Goal: Task Accomplishment & Management: Use online tool/utility

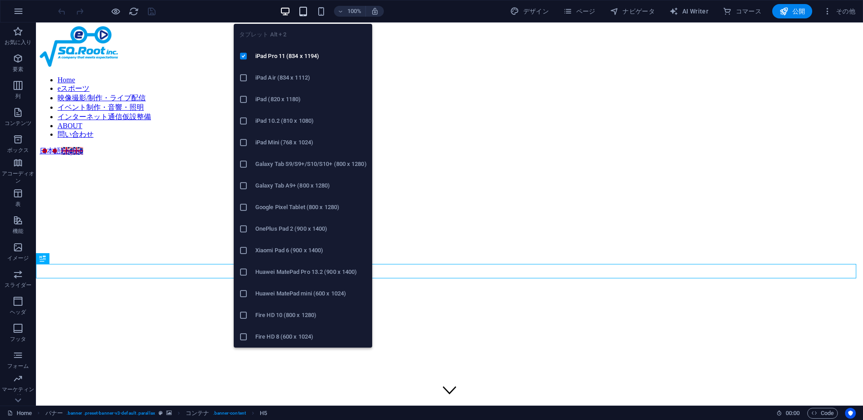
click at [304, 12] on icon "button" at bounding box center [303, 11] width 10 height 10
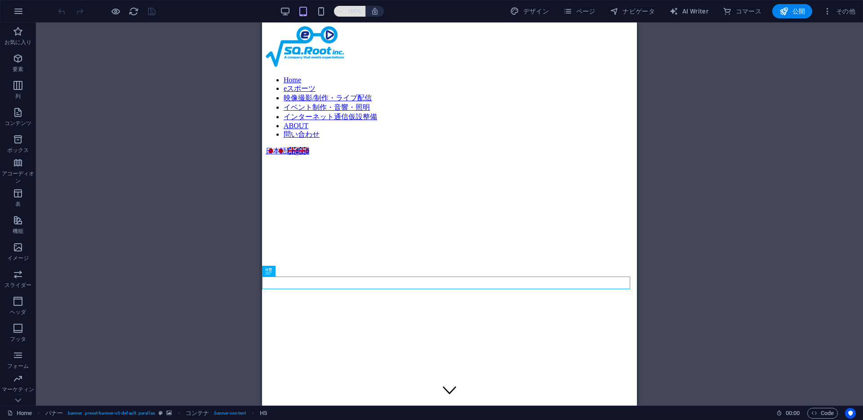
click at [336, 12] on button "100%" at bounding box center [350, 11] width 32 height 11
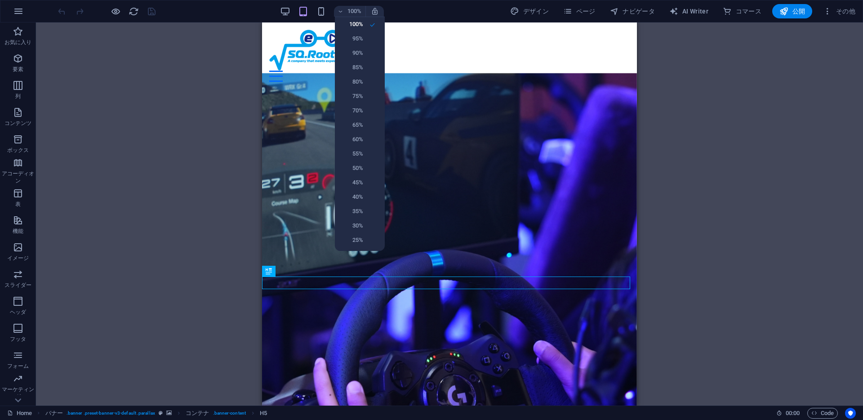
click at [325, 13] on div at bounding box center [431, 210] width 863 height 420
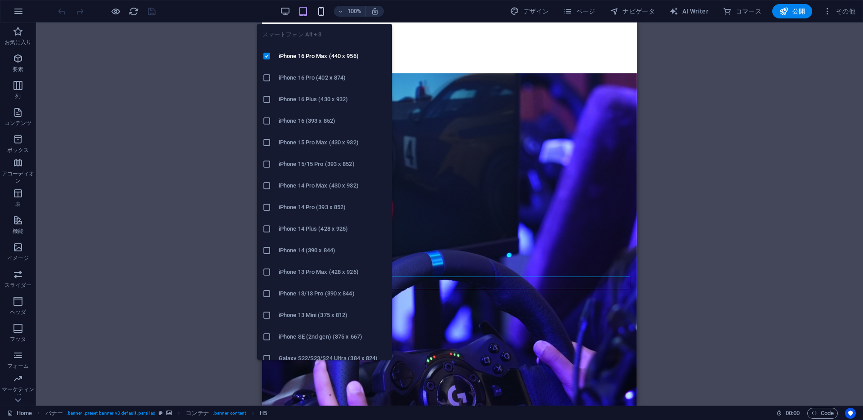
click at [323, 13] on icon "button" at bounding box center [321, 11] width 10 height 10
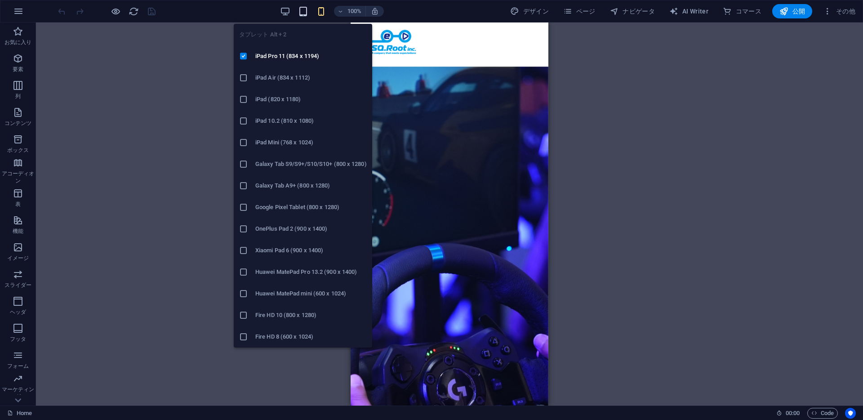
click at [303, 14] on icon "button" at bounding box center [303, 11] width 10 height 10
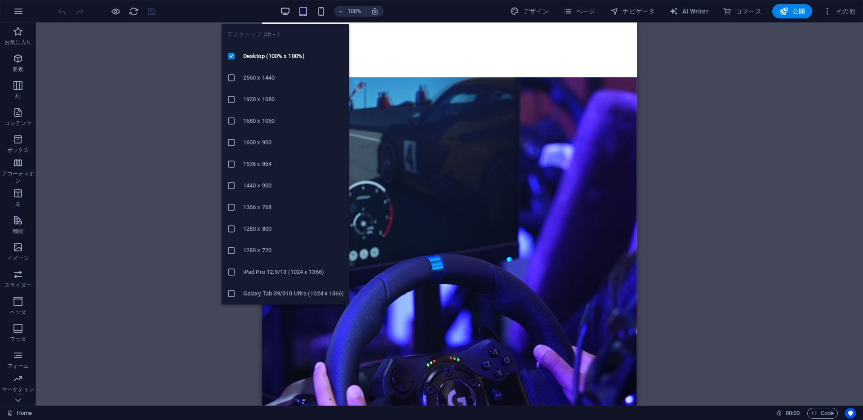
click at [288, 9] on icon "button" at bounding box center [285, 11] width 10 height 10
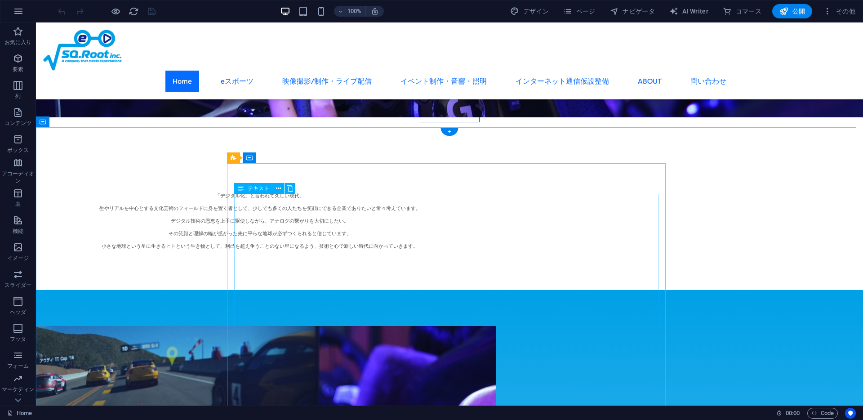
scroll to position [705, 0]
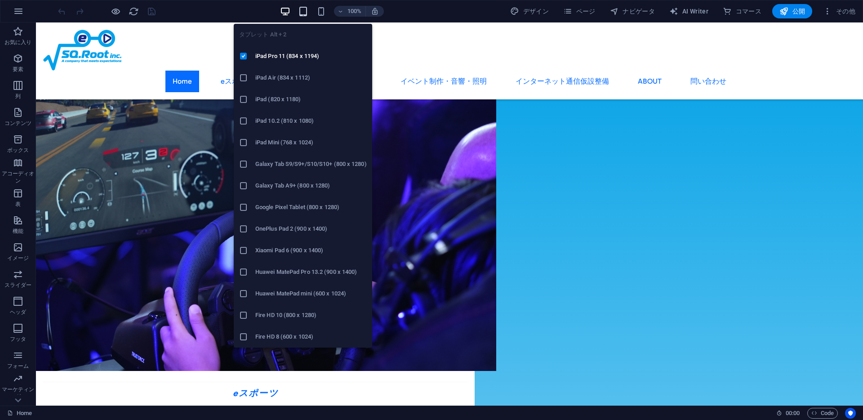
click at [303, 13] on icon "button" at bounding box center [303, 11] width 10 height 10
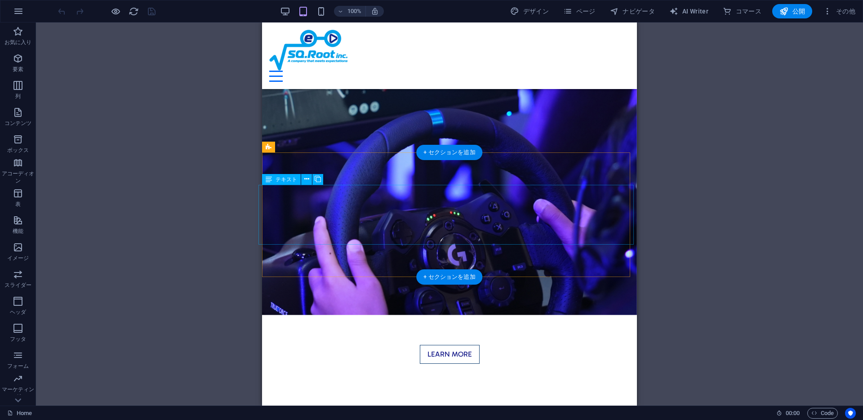
scroll to position [403, 0]
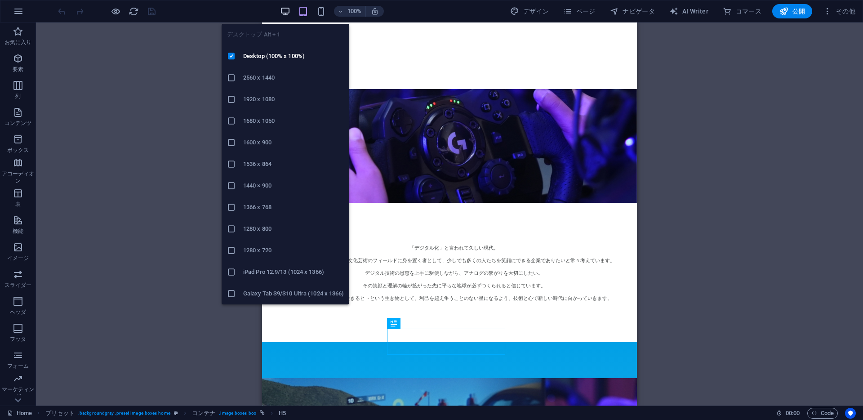
click at [284, 6] on icon "button" at bounding box center [285, 11] width 10 height 10
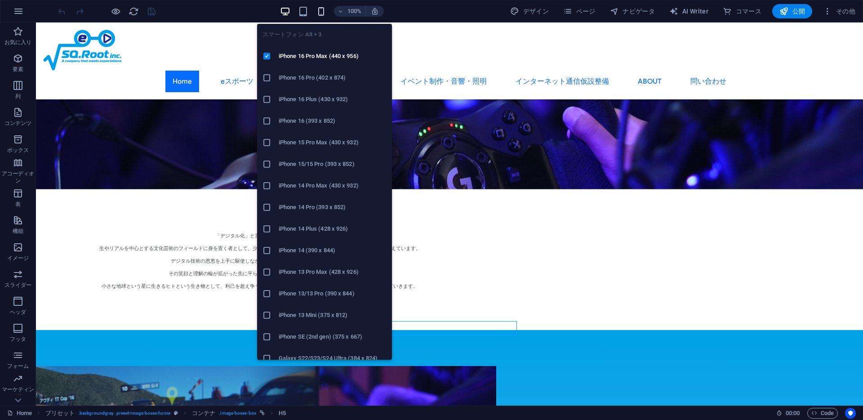
click at [318, 13] on icon "button" at bounding box center [321, 11] width 10 height 10
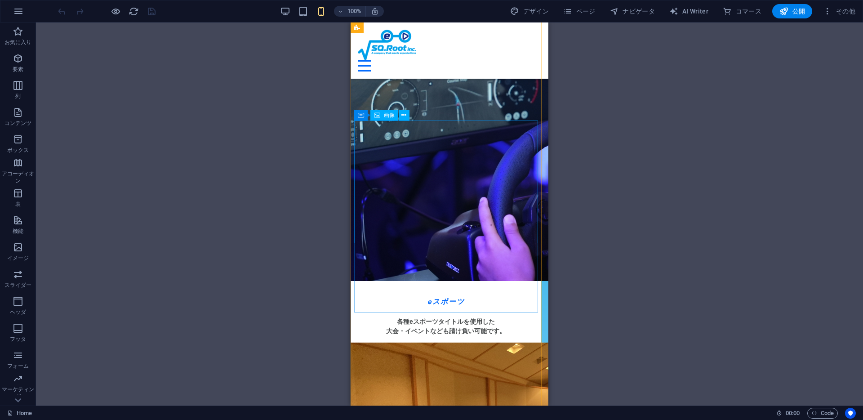
scroll to position [688, 0]
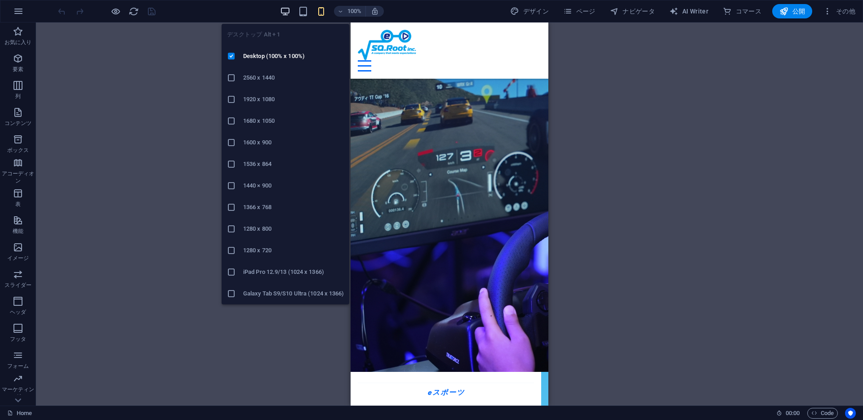
click at [290, 10] on icon "button" at bounding box center [285, 11] width 10 height 10
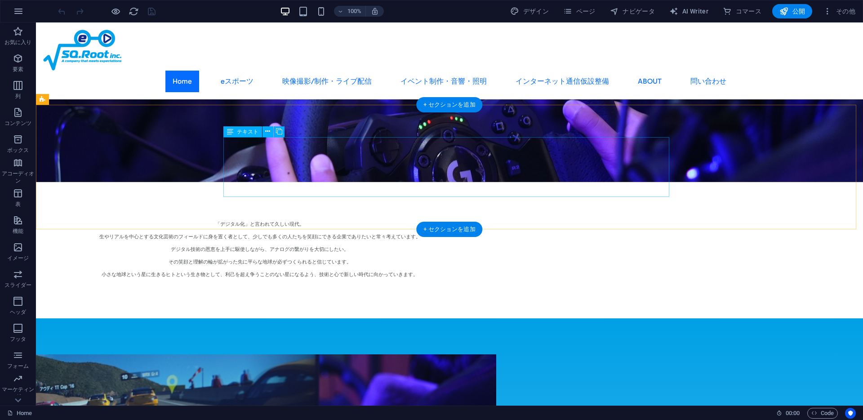
scroll to position [512, 0]
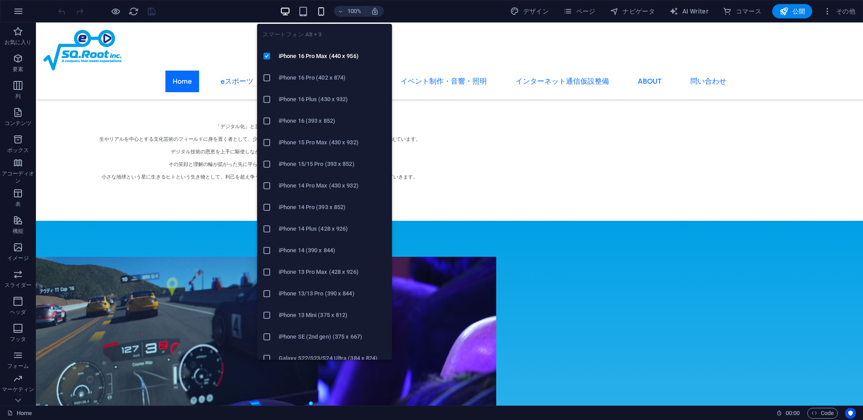
click at [319, 7] on icon "button" at bounding box center [321, 11] width 10 height 10
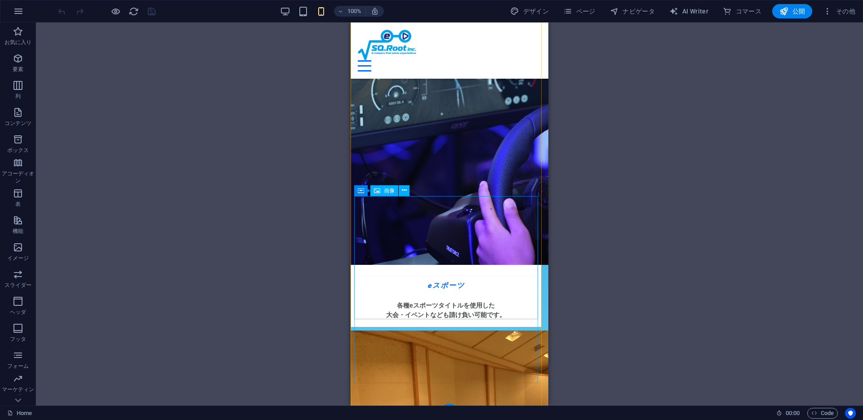
scroll to position [1183, 0]
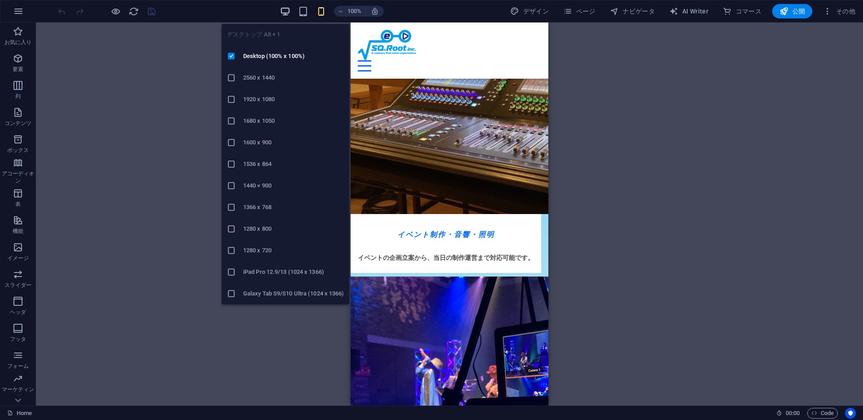
click at [283, 10] on icon "button" at bounding box center [285, 11] width 10 height 10
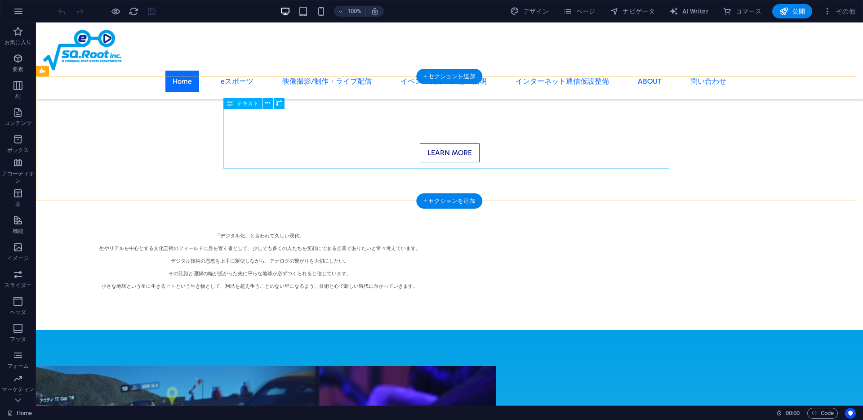
scroll to position [0, 0]
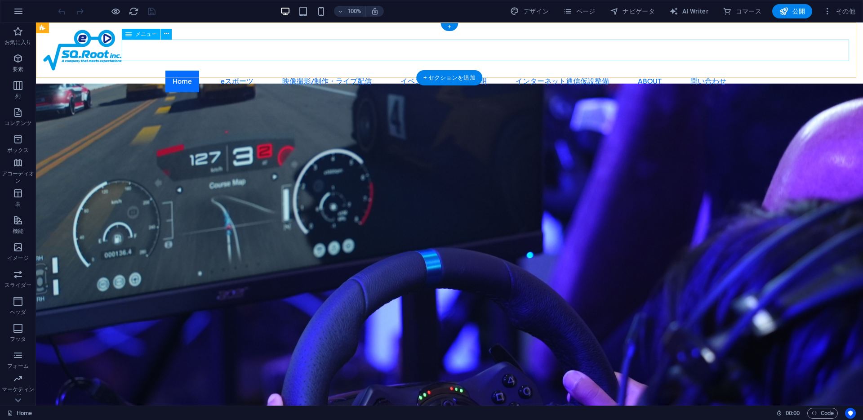
click at [269, 71] on nav "Home eスポーツ 映像撮影/制作・ライブ配信 イベント制作・音響・照明 インターネット通信仮設整備 ABOUT 問い合わせ" at bounding box center [449, 82] width 812 height 22
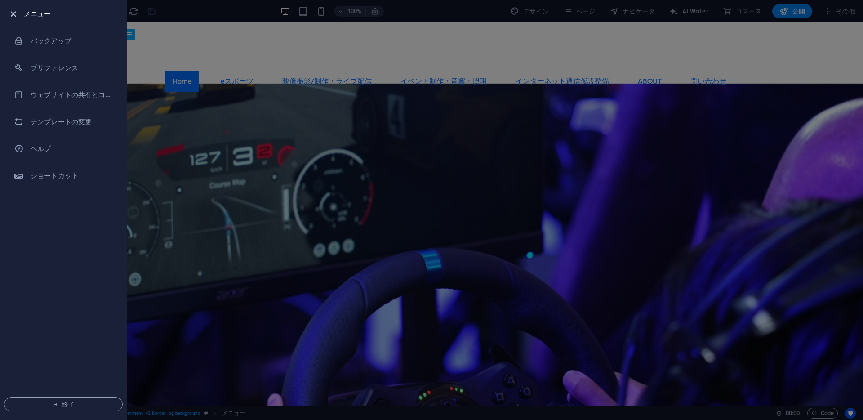
click at [14, 15] on icon "button" at bounding box center [13, 14] width 10 height 10
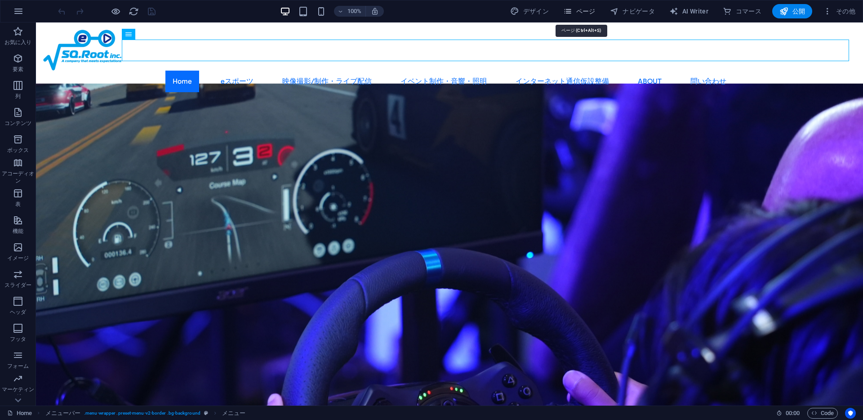
click at [585, 13] on span "ページ" at bounding box center [579, 11] width 32 height 9
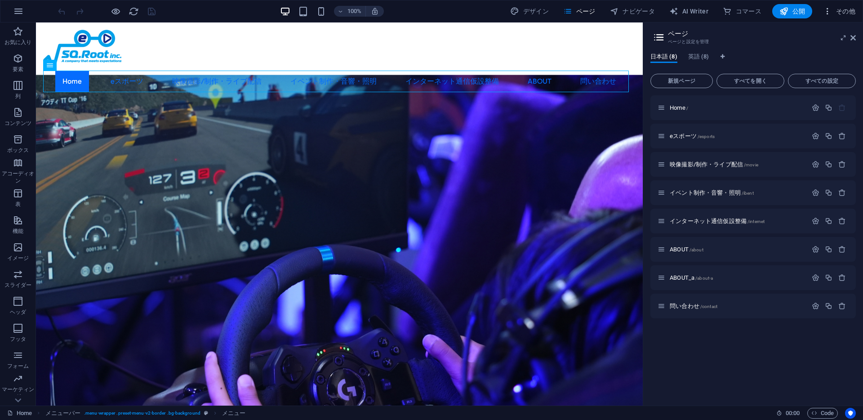
click at [842, 9] on span "その他" at bounding box center [839, 11] width 32 height 9
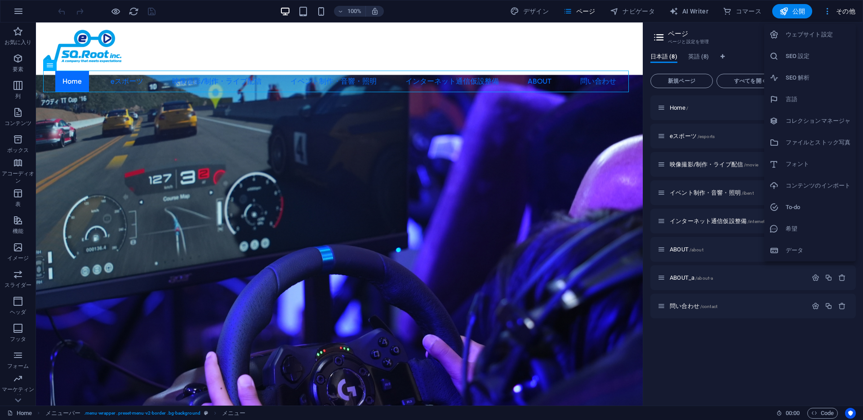
click at [842, 9] on div at bounding box center [431, 210] width 863 height 420
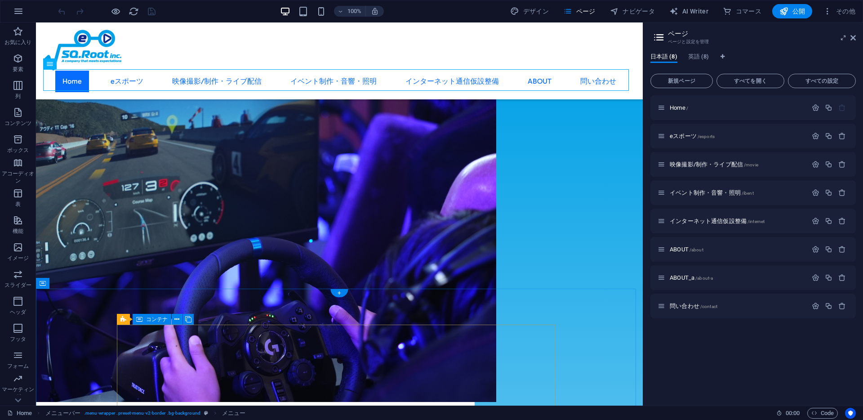
scroll to position [947, 0]
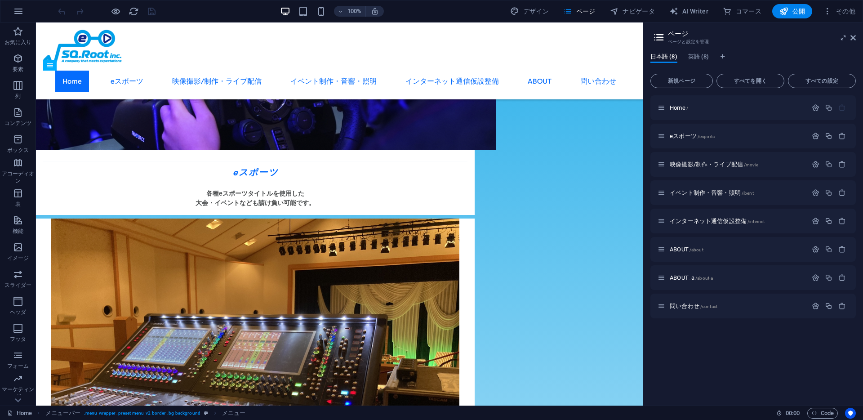
click at [816, 404] on div "日本語 (8) 英語 (8) 新規ページ すべてを開く すべての設定 Home / eスポーツ /esports 映像撮影/制作・ライブ配信 /movie イ…" at bounding box center [753, 225] width 220 height 359
click at [818, 410] on span "Code" at bounding box center [822, 412] width 22 height 11
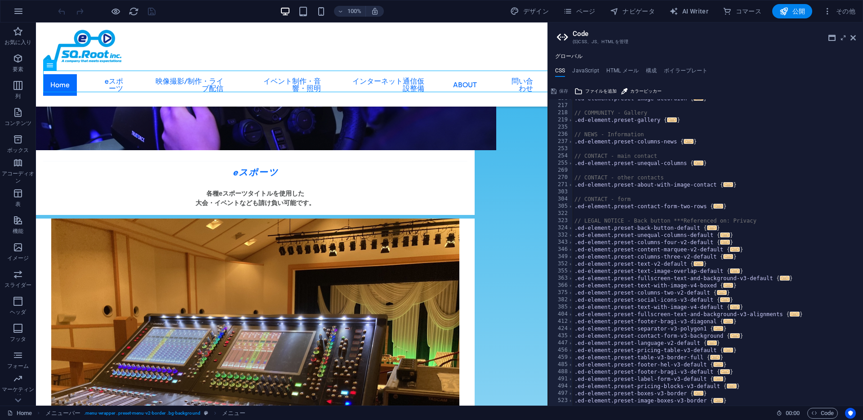
scroll to position [0, 0]
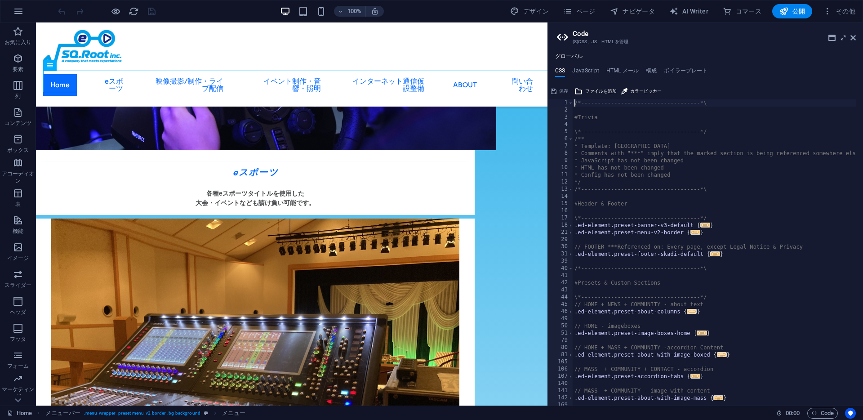
click at [597, 156] on div "/*------------------------------------*\ #Trivia \*----------------------------…" at bounding box center [719, 256] width 294 height 314
type textarea "* Comments with "***" imply that the marked section is being referenced somewhe…"
click at [586, 68] on h4 "JavaScript" at bounding box center [585, 72] width 27 height 10
type textarea "/* JS for preset "Menu V2" */"
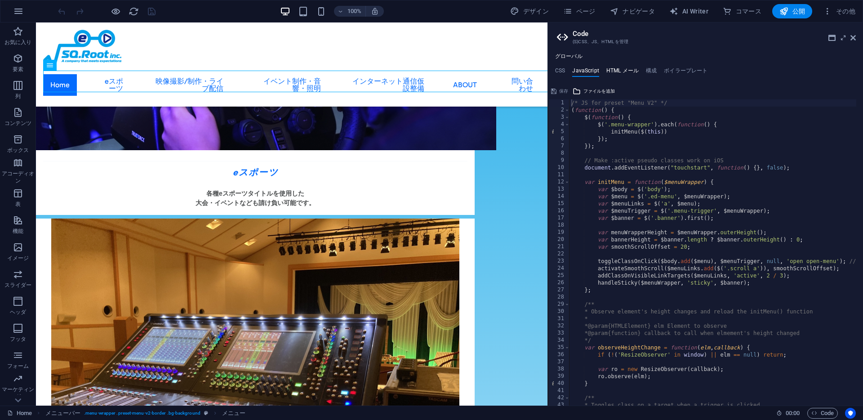
click at [615, 70] on h4 "HTML メール" at bounding box center [622, 72] width 32 height 10
type textarea "{{content}}"
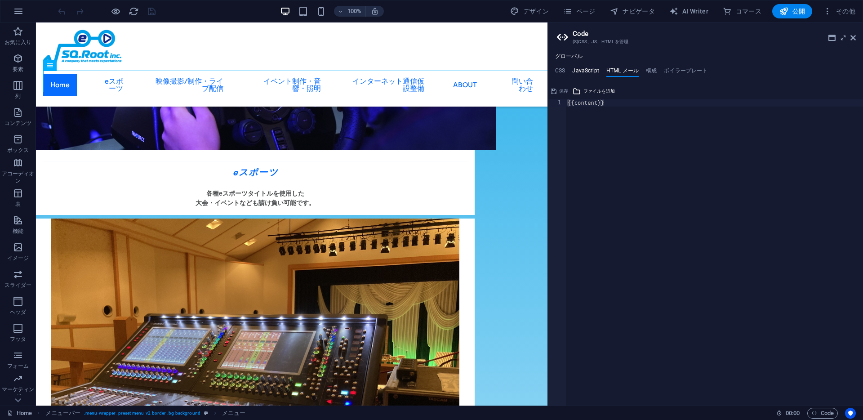
click at [579, 70] on h4 "JavaScript" at bounding box center [585, 72] width 27 height 10
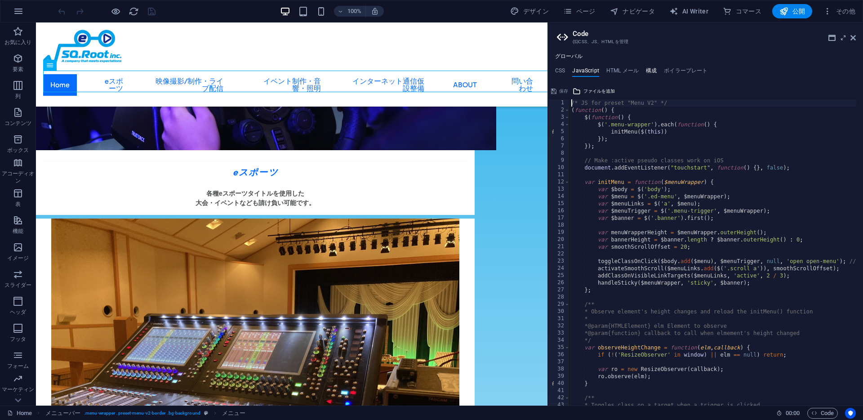
click at [646, 68] on h4 "構成" at bounding box center [651, 72] width 11 height 10
type textarea "$color-background: #ffffff;"
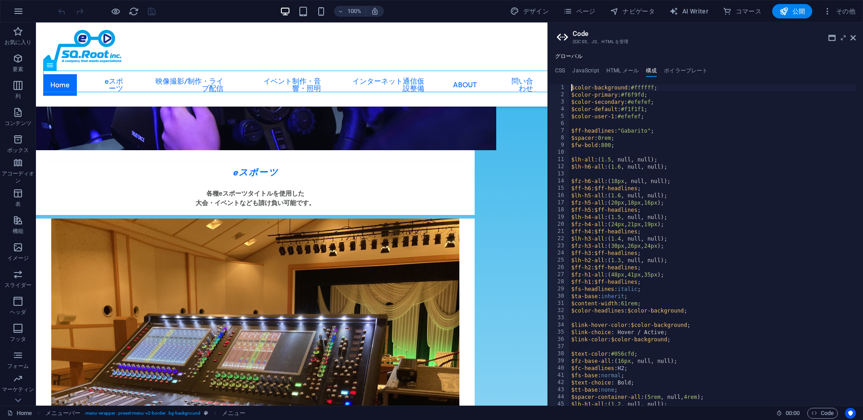
scroll to position [701, 0]
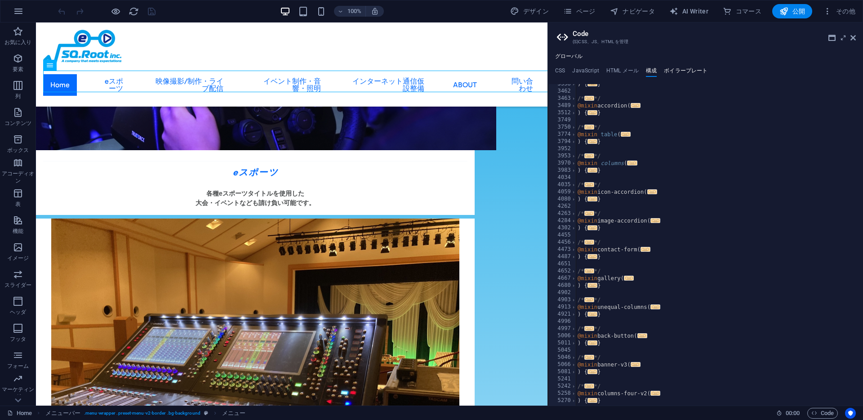
click at [693, 68] on h4 "ボイラープレート" at bounding box center [685, 72] width 44 height 10
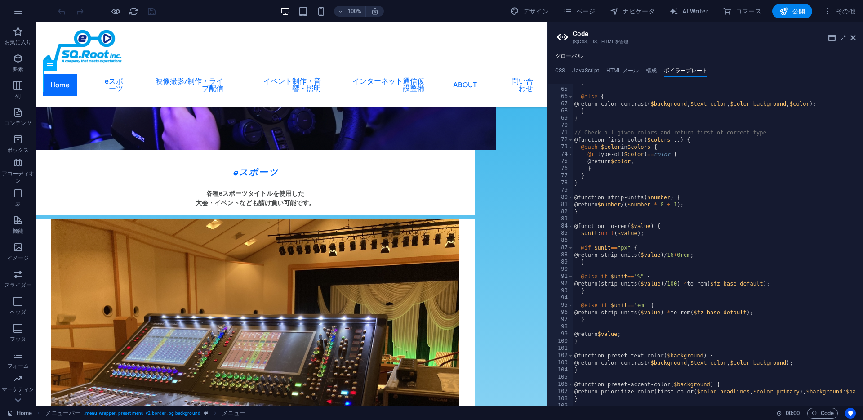
scroll to position [522, 0]
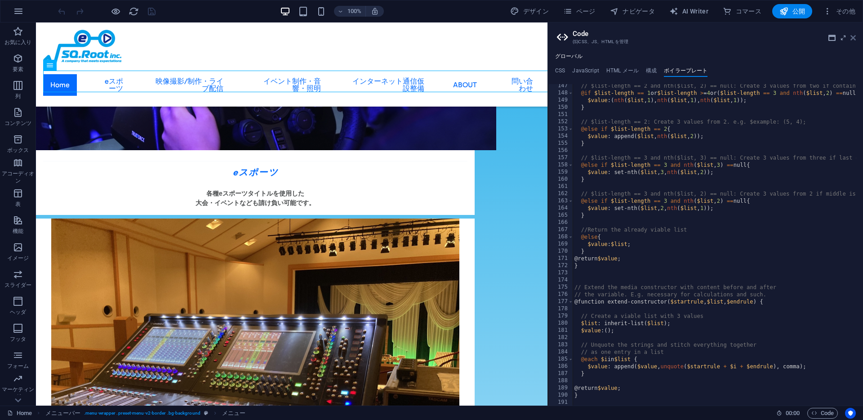
click at [851, 38] on icon at bounding box center [852, 37] width 5 height 7
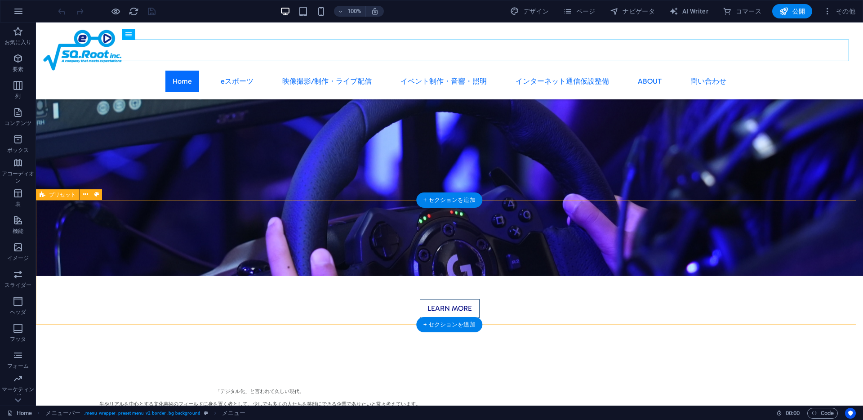
scroll to position [0, 0]
